Goal: Information Seeking & Learning: Learn about a topic

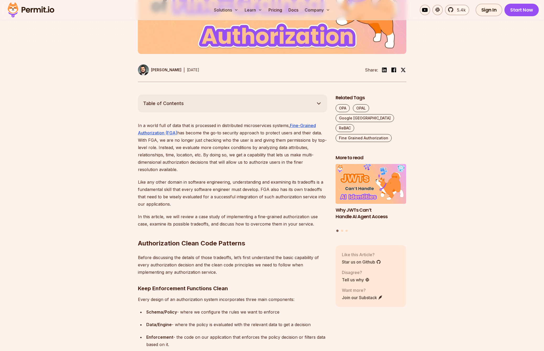
scroll to position [242, 0]
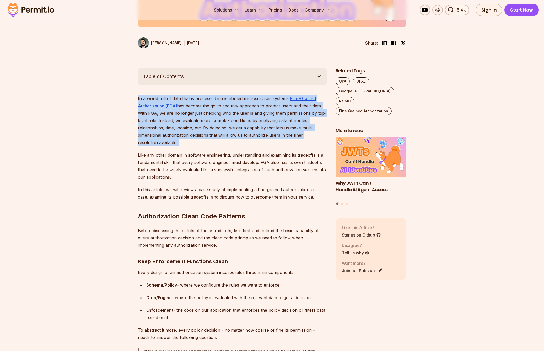
drag, startPoint x: 211, startPoint y: 138, endPoint x: 128, endPoint y: 98, distance: 91.4
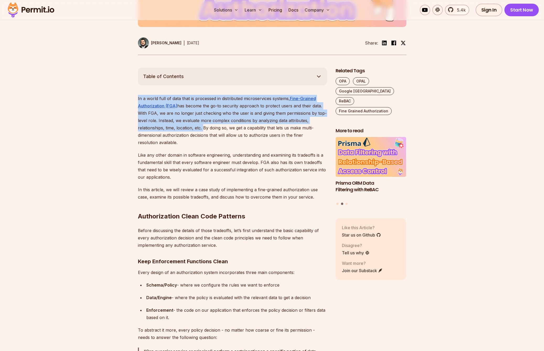
drag, startPoint x: 127, startPoint y: 97, endPoint x: 202, endPoint y: 131, distance: 82.2
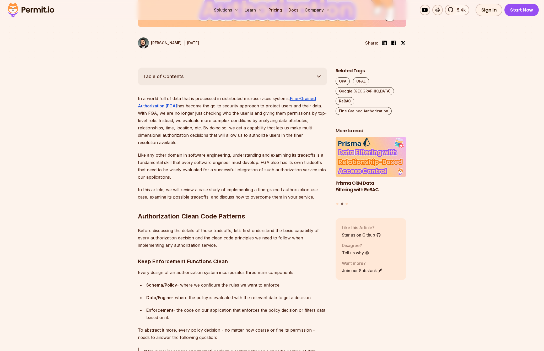
click at [206, 128] on p "In a world full of data that is processed in distributed microservices systems,…" at bounding box center [232, 120] width 189 height 51
drag, startPoint x: 203, startPoint y: 129, endPoint x: 165, endPoint y: 140, distance: 39.6
click at [165, 140] on p "In a world full of data that is processed in distributed microservices systems,…" at bounding box center [232, 120] width 189 height 51
click at [209, 143] on p "In a world full of data that is processed in distributed microservices systems,…" at bounding box center [232, 120] width 189 height 51
drag, startPoint x: 222, startPoint y: 139, endPoint x: 112, endPoint y: 97, distance: 116.9
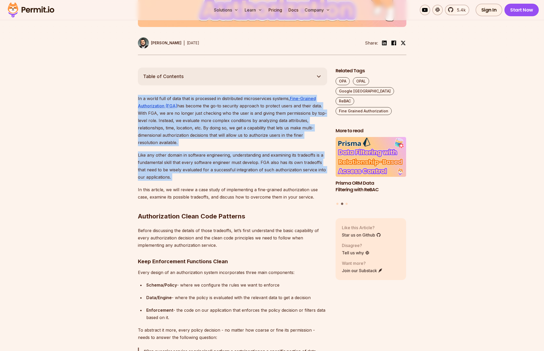
drag, startPoint x: 173, startPoint y: 108, endPoint x: 245, endPoint y: 185, distance: 104.8
click at [223, 174] on p "Like any other domain in software engineering, understanding and examining its …" at bounding box center [232, 165] width 189 height 29
drag, startPoint x: 228, startPoint y: 166, endPoint x: 119, endPoint y: 99, distance: 128.2
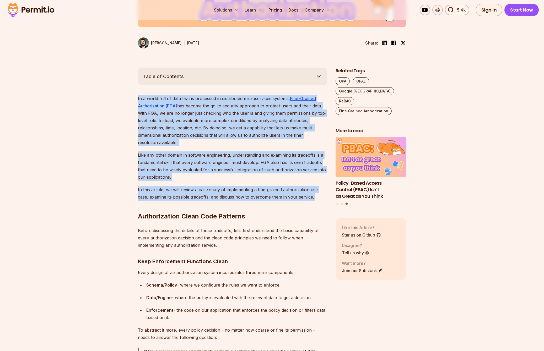
drag, startPoint x: 118, startPoint y: 97, endPoint x: 300, endPoint y: 202, distance: 209.7
drag, startPoint x: 300, startPoint y: 208, endPoint x: 124, endPoint y: 94, distance: 210.5
drag, startPoint x: 119, startPoint y: 91, endPoint x: 263, endPoint y: 203, distance: 182.3
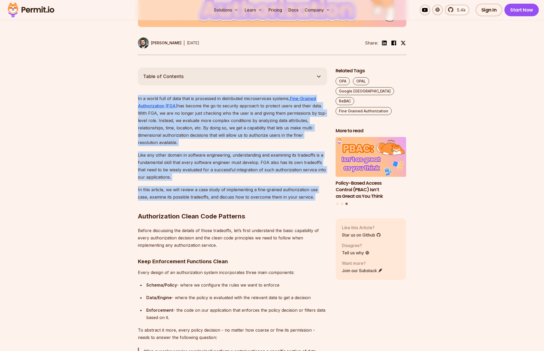
click at [223, 195] on p "In this article, we will review a case study of implementing a fine-grained aut…" at bounding box center [232, 193] width 189 height 15
drag, startPoint x: 236, startPoint y: 200, endPoint x: 123, endPoint y: 96, distance: 153.2
drag, startPoint x: 124, startPoint y: 96, endPoint x: 179, endPoint y: 205, distance: 122.3
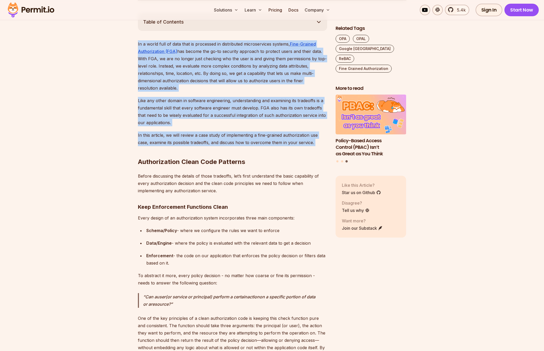
scroll to position [351, 0]
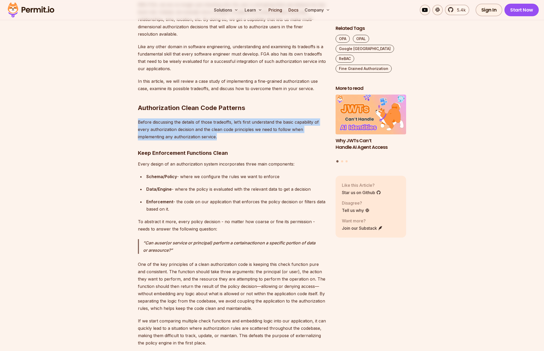
drag, startPoint x: 147, startPoint y: 116, endPoint x: 241, endPoint y: 139, distance: 97.0
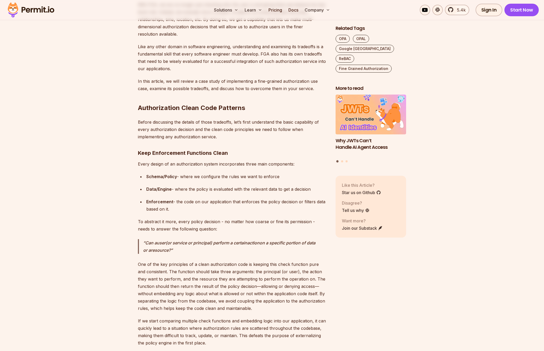
click at [246, 137] on p "Before discussing the details of those tradeoffs, let’s first understand the ba…" at bounding box center [232, 129] width 189 height 22
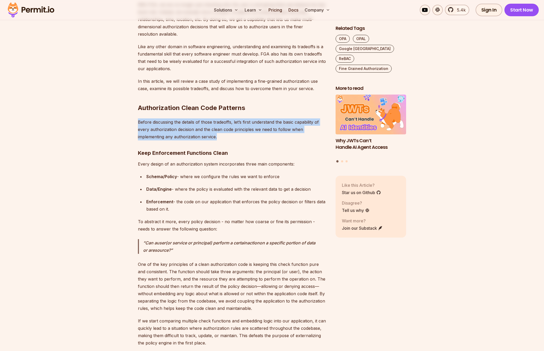
drag, startPoint x: 266, startPoint y: 139, endPoint x: 114, endPoint y: 120, distance: 153.0
drag, startPoint x: 114, startPoint y: 120, endPoint x: 238, endPoint y: 209, distance: 152.6
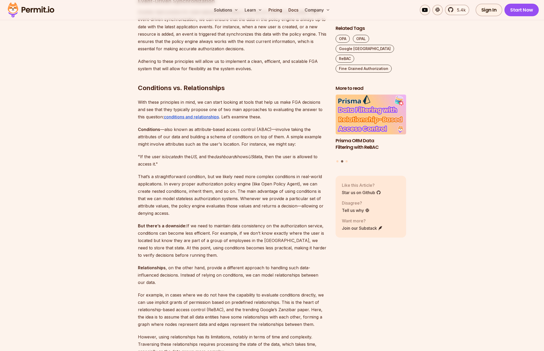
scroll to position [818, 0]
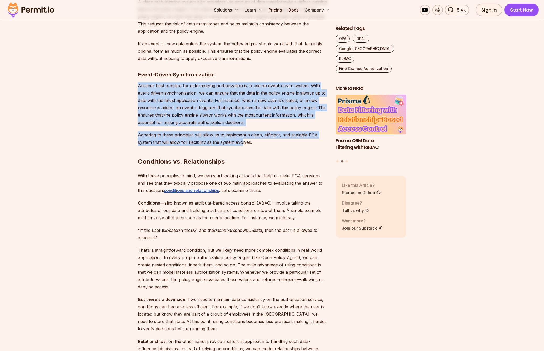
drag, startPoint x: 131, startPoint y: 84, endPoint x: 241, endPoint y: 142, distance: 124.5
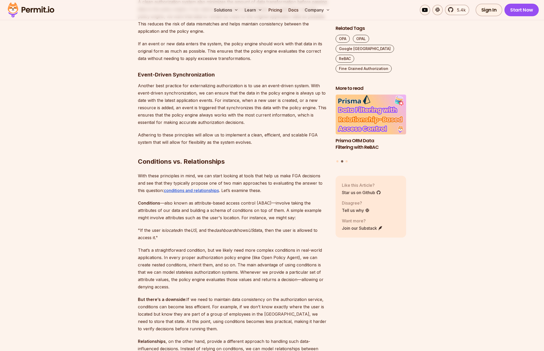
click at [271, 144] on h2 "Conditions vs. Relationships" at bounding box center [232, 151] width 189 height 29
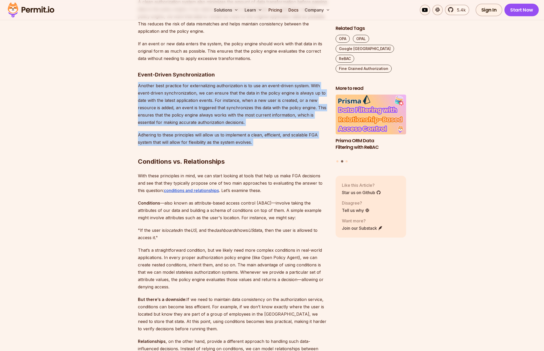
drag, startPoint x: 293, startPoint y: 148, endPoint x: 114, endPoint y: 85, distance: 189.2
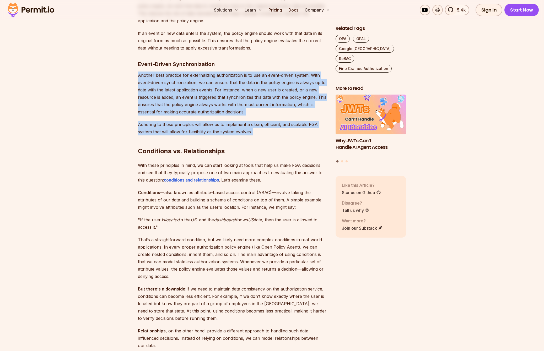
scroll to position [842, 0]
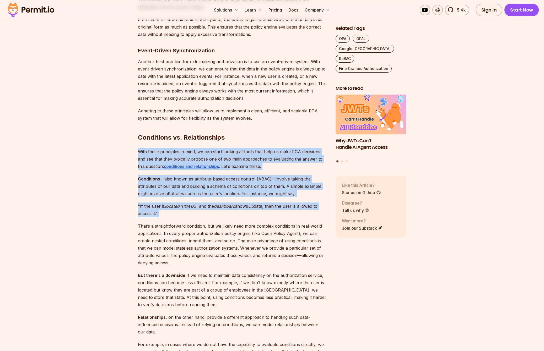
drag, startPoint x: 187, startPoint y: 190, endPoint x: 120, endPoint y: 149, distance: 78.8
drag, startPoint x: 120, startPoint y: 149, endPoint x: 185, endPoint y: 219, distance: 96.0
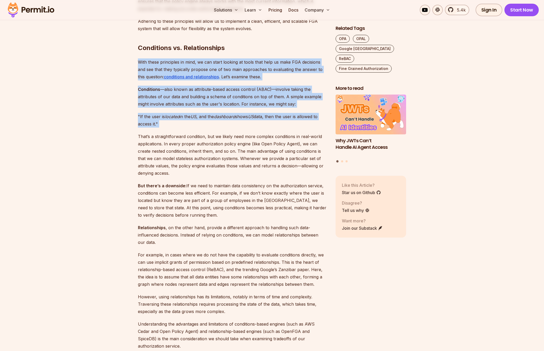
scroll to position [958, 0]
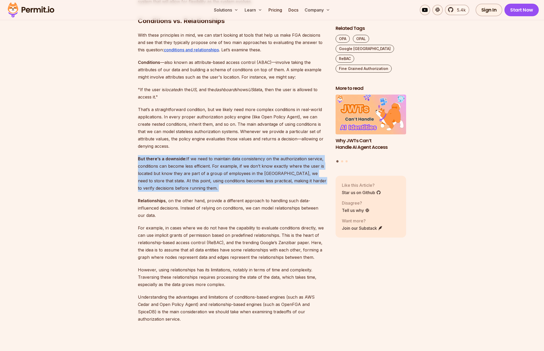
drag, startPoint x: 182, startPoint y: 191, endPoint x: 103, endPoint y: 155, distance: 86.6
drag, startPoint x: 103, startPoint y: 155, endPoint x: 245, endPoint y: 196, distance: 148.1
click at [212, 189] on p "But there’s a downside: If we need to maintain data consistency on the authoriz…" at bounding box center [232, 173] width 189 height 37
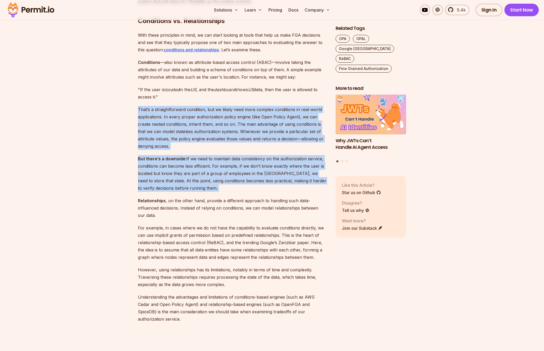
drag, startPoint x: 218, startPoint y: 184, endPoint x: 112, endPoint y: 111, distance: 128.2
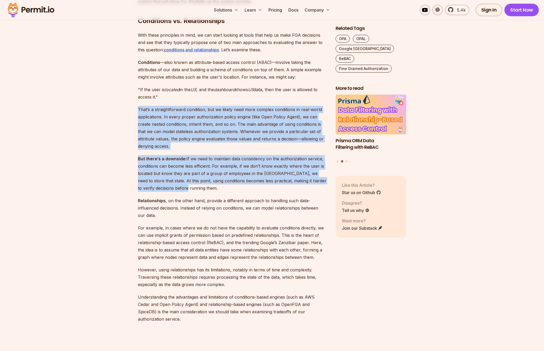
drag, startPoint x: 112, startPoint y: 108, endPoint x: 186, endPoint y: 185, distance: 106.4
click at [195, 182] on p "But there’s a downside: If we need to maintain data consistency on the authoriz…" at bounding box center [232, 173] width 189 height 37
drag, startPoint x: 158, startPoint y: 143, endPoint x: 115, endPoint y: 108, distance: 55.8
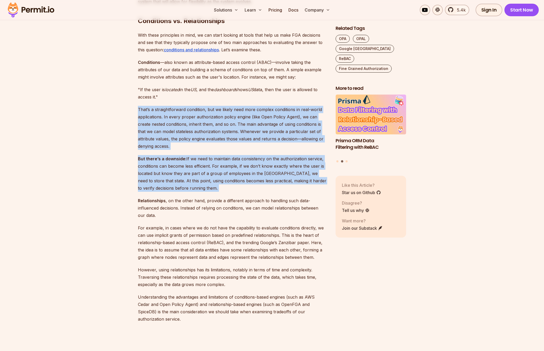
drag, startPoint x: 127, startPoint y: 112, endPoint x: 181, endPoint y: 196, distance: 99.8
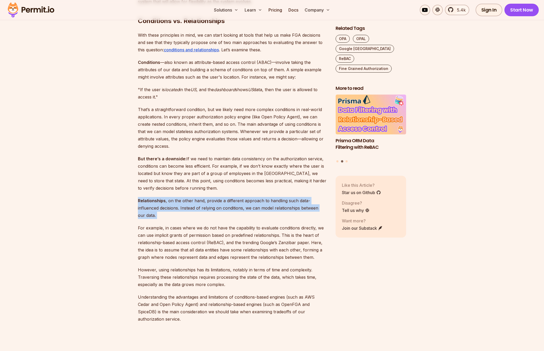
drag, startPoint x: 186, startPoint y: 221, endPoint x: 126, endPoint y: 199, distance: 63.3
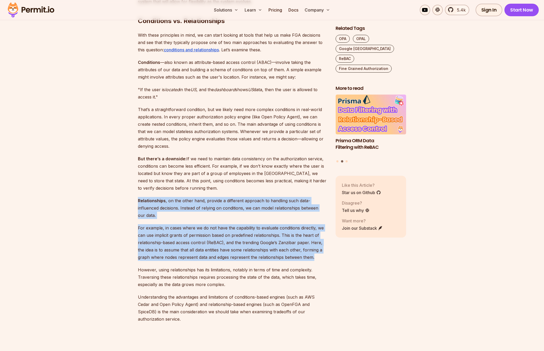
drag, startPoint x: 123, startPoint y: 198, endPoint x: 221, endPoint y: 263, distance: 117.2
drag, startPoint x: 117, startPoint y: 228, endPoint x: 100, endPoint y: 202, distance: 31.5
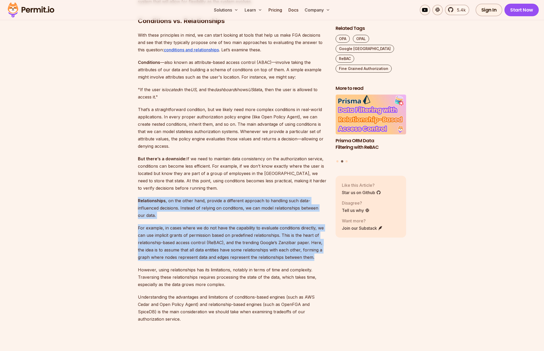
drag, startPoint x: 100, startPoint y: 202, endPoint x: 146, endPoint y: 262, distance: 75.3
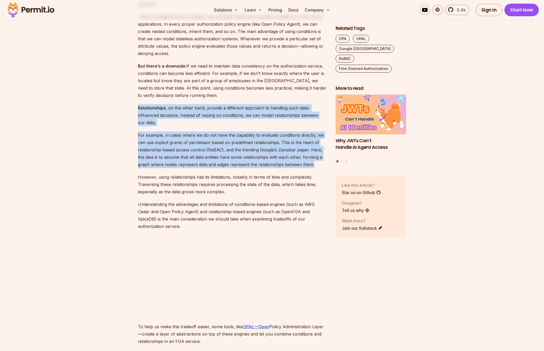
scroll to position [1055, 0]
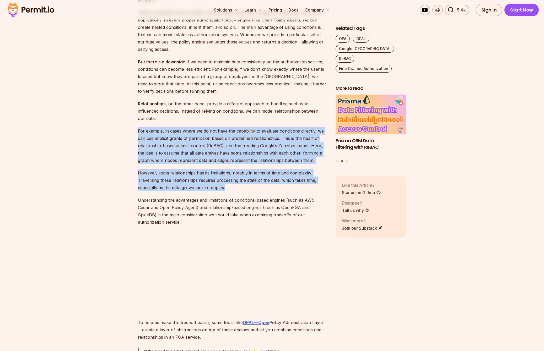
drag, startPoint x: 240, startPoint y: 189, endPoint x: 118, endPoint y: 127, distance: 136.6
drag, startPoint x: 117, startPoint y: 126, endPoint x: 244, endPoint y: 187, distance: 140.7
click at [235, 179] on p "However, using relationships has its limitations, notably in terms of time and …" at bounding box center [232, 180] width 189 height 22
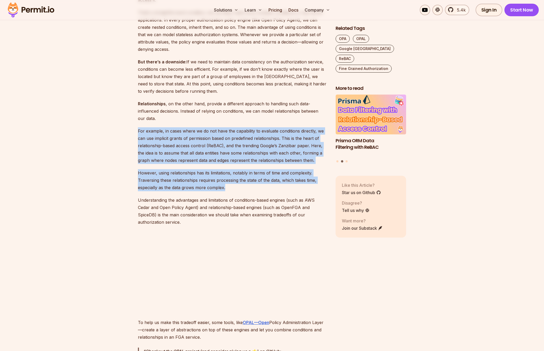
drag, startPoint x: 264, startPoint y: 190, endPoint x: 105, endPoint y: 124, distance: 172.7
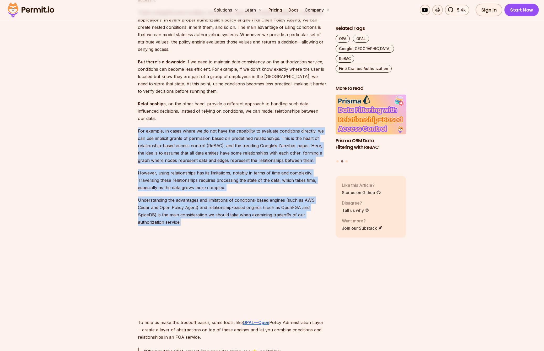
drag, startPoint x: 160, startPoint y: 158, endPoint x: 217, endPoint y: 221, distance: 85.2
click at [216, 217] on p "Understanding the advantages and limitations of conditions-based engines (such …" at bounding box center [232, 211] width 189 height 29
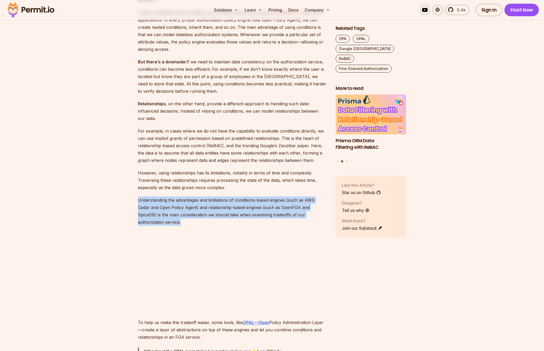
drag, startPoint x: 197, startPoint y: 221, endPoint x: 124, endPoint y: 197, distance: 77.3
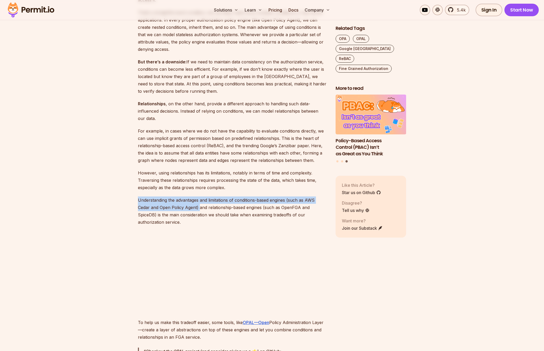
drag, startPoint x: 124, startPoint y: 197, endPoint x: 200, endPoint y: 210, distance: 77.1
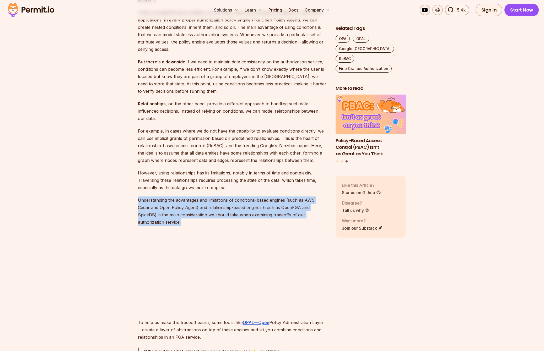
drag, startPoint x: 196, startPoint y: 196, endPoint x: 197, endPoint y: 219, distance: 23.1
click at [205, 216] on p "Understanding the advantages and limitations of conditions-based engines (such …" at bounding box center [232, 211] width 189 height 29
drag, startPoint x: 190, startPoint y: 216, endPoint x: 121, endPoint y: 186, distance: 75.7
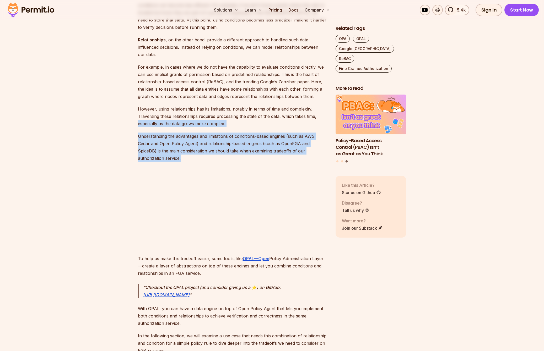
scroll to position [1174, 0]
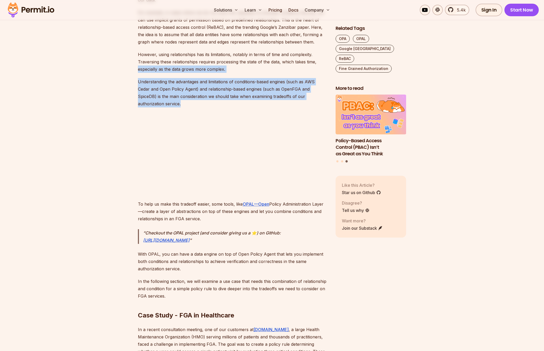
drag, startPoint x: 134, startPoint y: 208, endPoint x: 227, endPoint y: 222, distance: 94.6
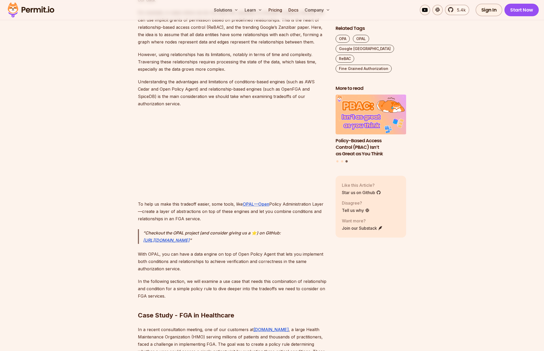
drag, startPoint x: 164, startPoint y: 213, endPoint x: 112, endPoint y: 205, distance: 52.4
drag, startPoint x: 111, startPoint y: 205, endPoint x: 224, endPoint y: 220, distance: 114.4
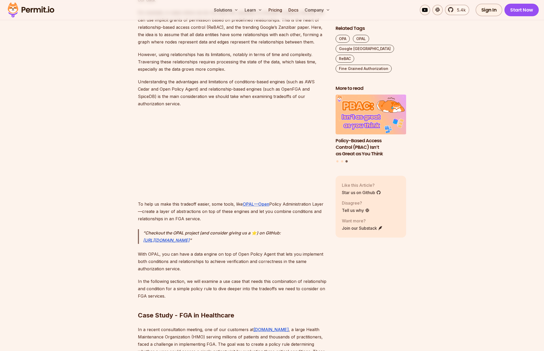
click at [195, 221] on p "To help us make this tradeoff easier, some tools, like OPAL—Open Policy Adminis…" at bounding box center [232, 212] width 189 height 22
drag, startPoint x: 170, startPoint y: 213, endPoint x: 120, endPoint y: 206, distance: 50.9
drag, startPoint x: 226, startPoint y: 219, endPoint x: 241, endPoint y: 221, distance: 14.6
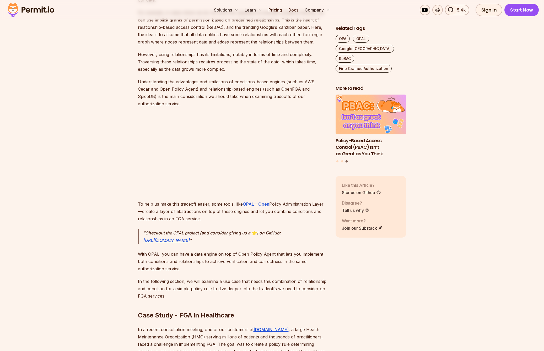
click at [226, 220] on p "To help us make this tradeoff easier, some tools, like OPAL—Open Policy Adminis…" at bounding box center [232, 212] width 189 height 22
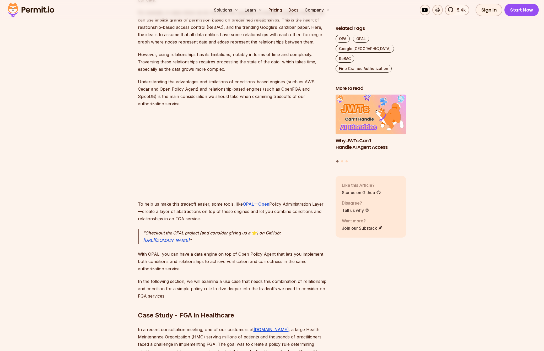
drag, startPoint x: 208, startPoint y: 214, endPoint x: 106, endPoint y: 201, distance: 102.5
drag, startPoint x: 211, startPoint y: 248, endPoint x: 186, endPoint y: 230, distance: 30.6
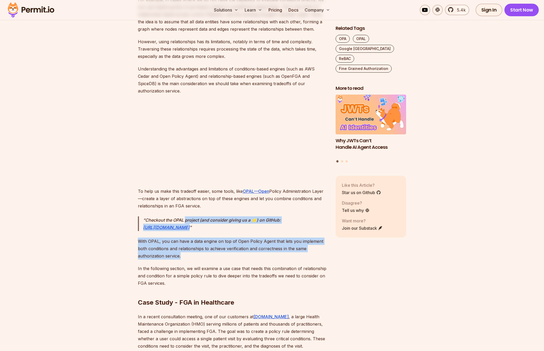
drag, startPoint x: 226, startPoint y: 260, endPoint x: 186, endPoint y: 222, distance: 55.5
click at [235, 247] on p "With OPAL, you can have a data engine on top of Open Policy Agent that lets you…" at bounding box center [232, 249] width 189 height 22
drag, startPoint x: 213, startPoint y: 233, endPoint x: 245, endPoint y: 253, distance: 37.6
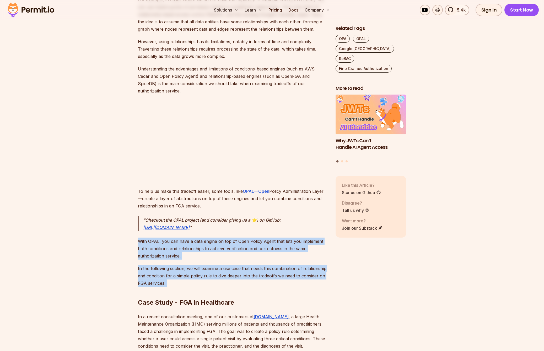
drag, startPoint x: 284, startPoint y: 285, endPoint x: 204, endPoint y: 236, distance: 93.7
drag
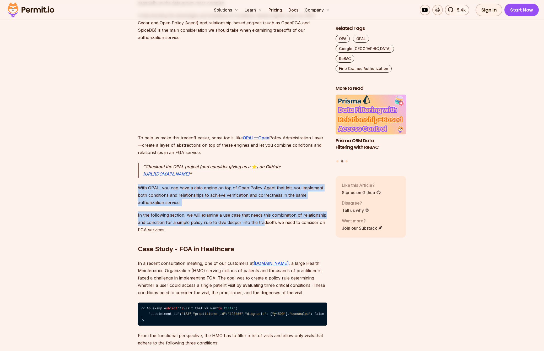
scroll to position [1317, 0]
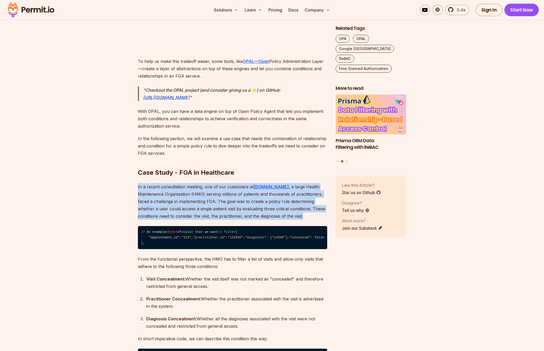
click at [285, 213] on p "In a recent consultation meeting, one of our customers at [DOMAIN_NAME] , a lar…" at bounding box center [232, 201] width 189 height 37
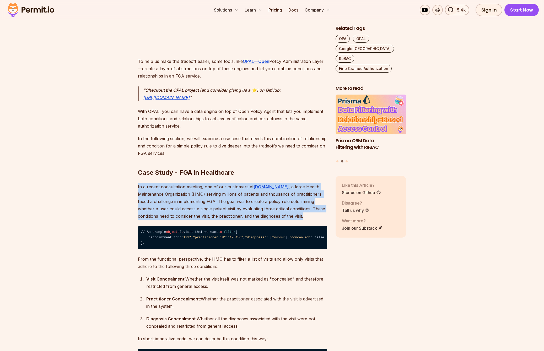
click at [288, 208] on p "In a recent consultation meeting, one of our customers at [DOMAIN_NAME] , a lar…" at bounding box center [232, 201] width 189 height 37
click at [297, 183] on p "In a recent consultation meeting, one of our customers at [DOMAIN_NAME] , a lar…" at bounding box center [232, 201] width 189 height 37
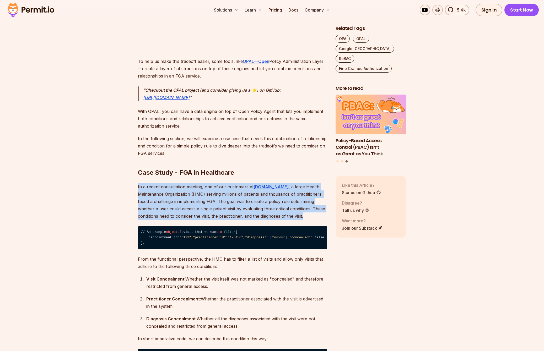
click at [290, 214] on p "In a recent consultation meeting, one of our customers at [DOMAIN_NAME] , a lar…" at bounding box center [232, 201] width 189 height 37
click at [306, 184] on p "In a recent consultation meeting, one of our customers at [DOMAIN_NAME] , a lar…" at bounding box center [232, 201] width 189 height 37
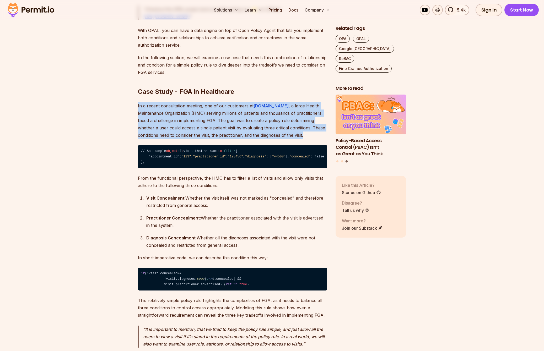
scroll to position [1451, 0]
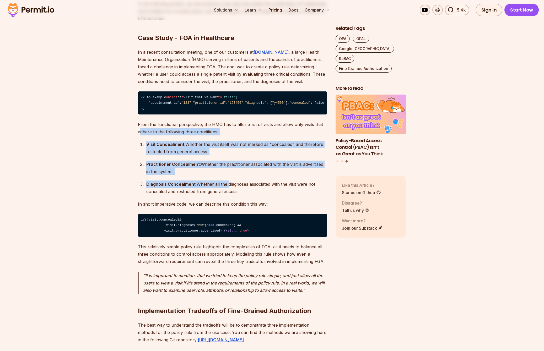
drag, startPoint x: 140, startPoint y: 150, endPoint x: 232, endPoint y: 208, distance: 108.1
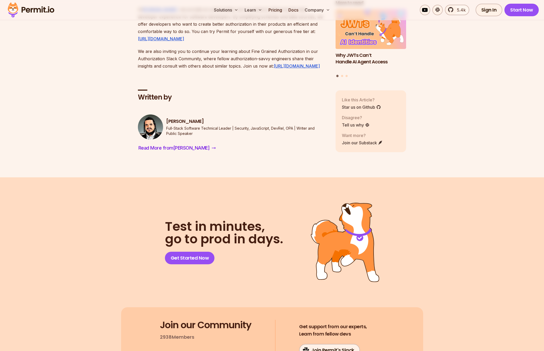
scroll to position [3397, 0]
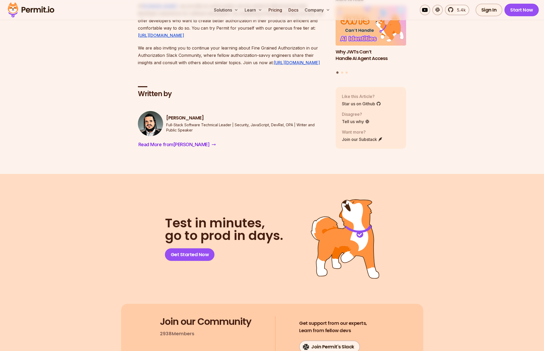
drag, startPoint x: 254, startPoint y: 234, endPoint x: 231, endPoint y: 201, distance: 39.8
drag, startPoint x: 231, startPoint y: 201, endPoint x: 230, endPoint y: 273, distance: 72.4
click at [229, 39] on p "At [DOMAIN_NAME] , we provide an authorization service aimed at delivering the …" at bounding box center [232, 20] width 189 height 37
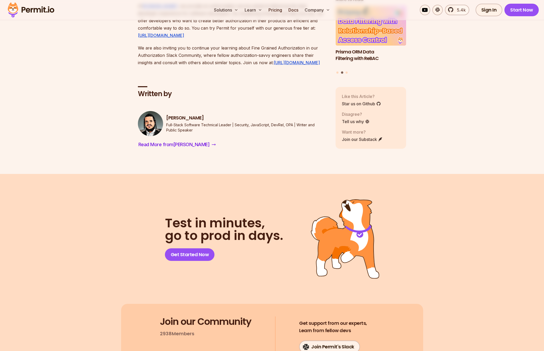
drag, startPoint x: 242, startPoint y: 270, endPoint x: 222, endPoint y: 199, distance: 73.4
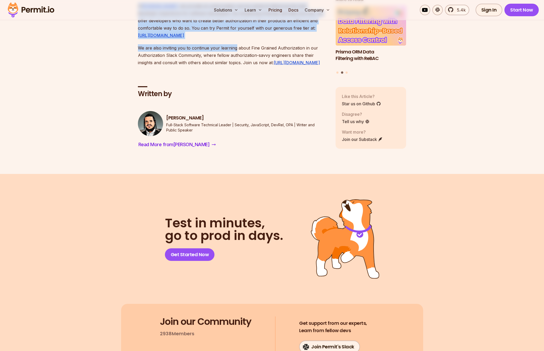
drag, startPoint x: 222, startPoint y: 199, endPoint x: 235, endPoint y: 286, distance: 87.7
click at [229, 39] on p "At [DOMAIN_NAME] , we provide an authorization service aimed at delivering the …" at bounding box center [232, 20] width 189 height 37
drag, startPoint x: 238, startPoint y: 275, endPoint x: 209, endPoint y: 204, distance: 76.6
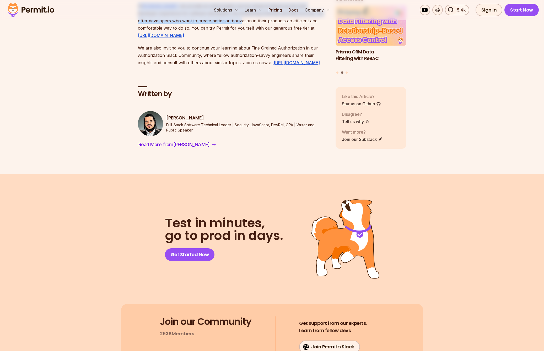
drag, startPoint x: 225, startPoint y: 237, endPoint x: 229, endPoint y: 258, distance: 21.7
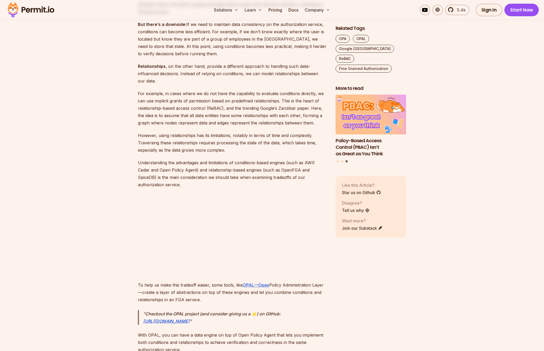
scroll to position [1217, 0]
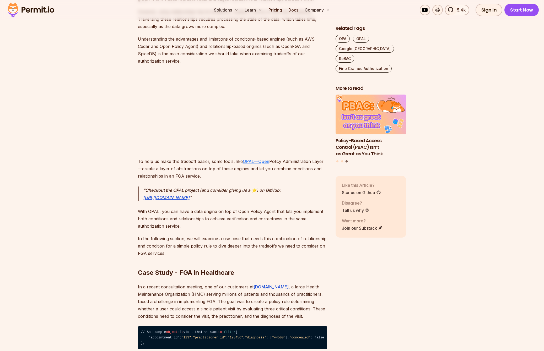
click at [258, 163] on link "OPAL—Open" at bounding box center [256, 161] width 26 height 5
